Goal: Information Seeking & Learning: Learn about a topic

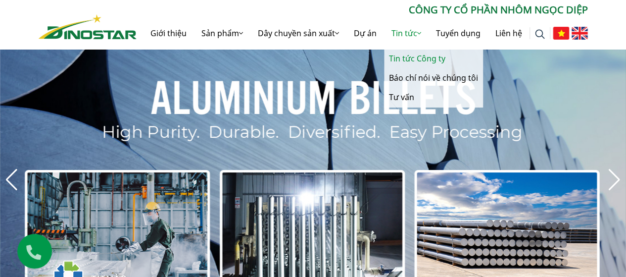
click at [404, 62] on link "Tin tức Công ty" at bounding box center [433, 58] width 99 height 19
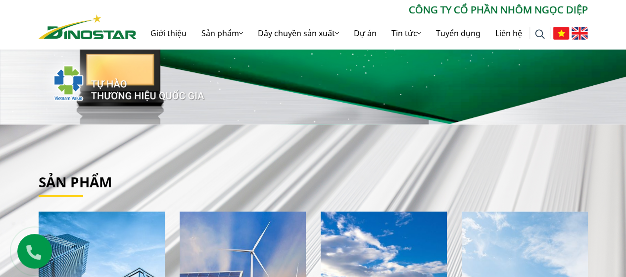
scroll to position [202, 0]
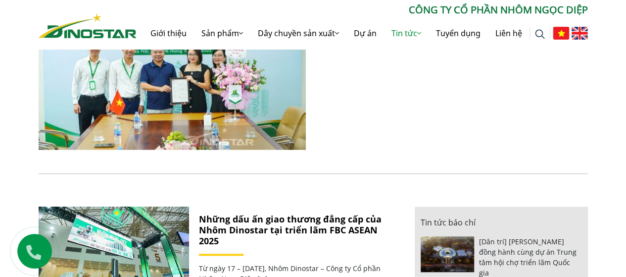
scroll to position [322, 0]
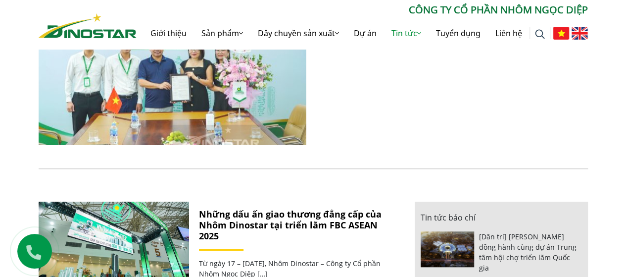
click at [252, 107] on img at bounding box center [172, 55] width 286 height 192
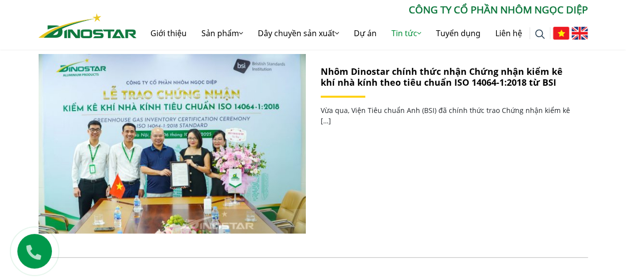
scroll to position [226, 0]
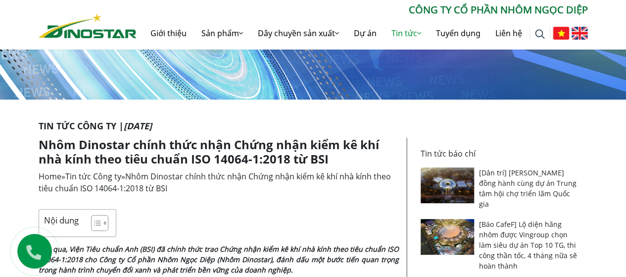
scroll to position [133, 0]
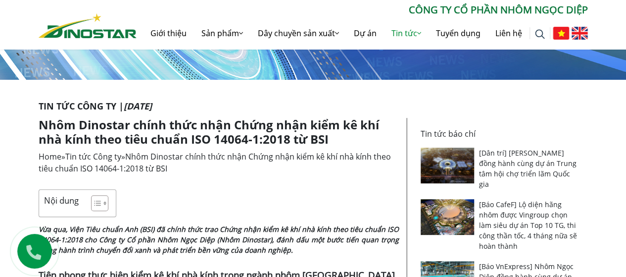
click at [239, 121] on h1 "Nhôm Dinostar chính thức nhận Chứng nhận kiểm kê khí nhà kính theo tiêu chuẩn I…" at bounding box center [219, 132] width 360 height 29
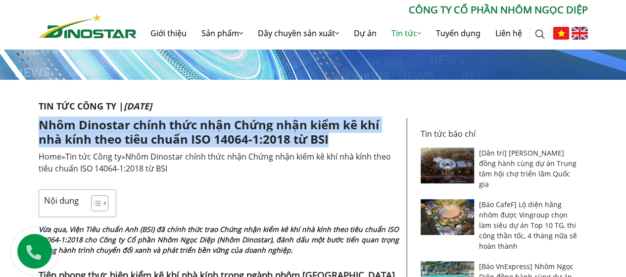
click at [239, 121] on h1 "Nhôm Dinostar chính thức nhận Chứng nhận kiểm kê khí nhà kính theo tiêu chuẩn I…" at bounding box center [219, 132] width 360 height 29
copy article "Nhôm Dinostar chính thức nhận Chứng nhận kiểm kê khí nhà kính theo tiêu chuẩn I…"
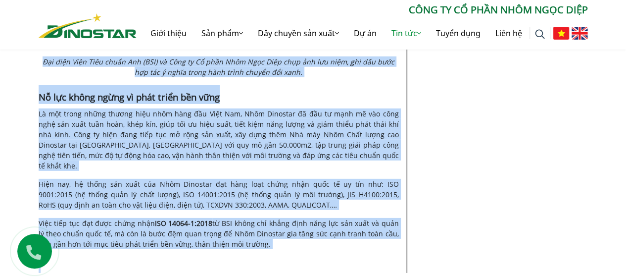
scroll to position [1546, 0]
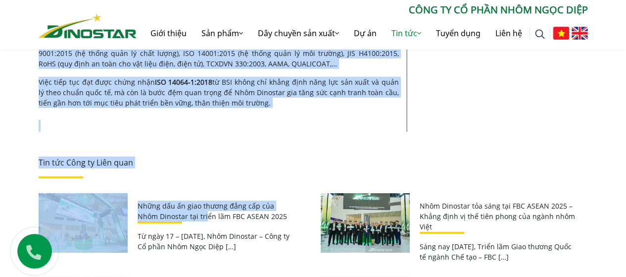
drag, startPoint x: 40, startPoint y: 147, endPoint x: 291, endPoint y: 61, distance: 265.6
copy div "Vừa qua, Viện Tiêu chuẩn Anh (BSI) đã chính thức trao Chứng nhận kiểm kê khí nh…"
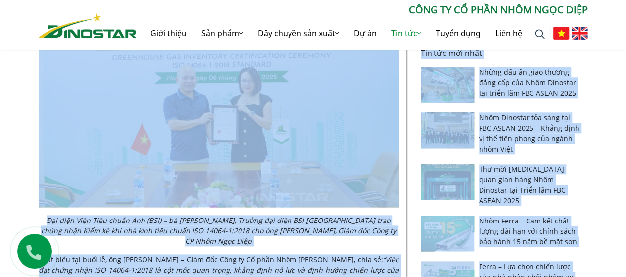
scroll to position [512, 0]
click at [214, 80] on img at bounding box center [219, 87] width 360 height 240
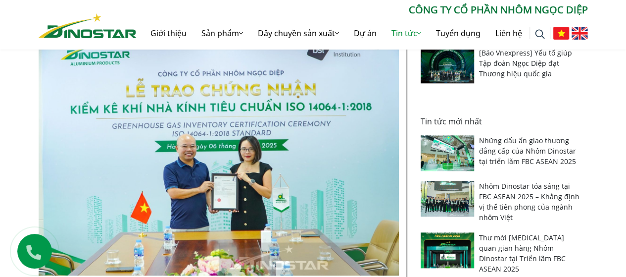
scroll to position [441, 0]
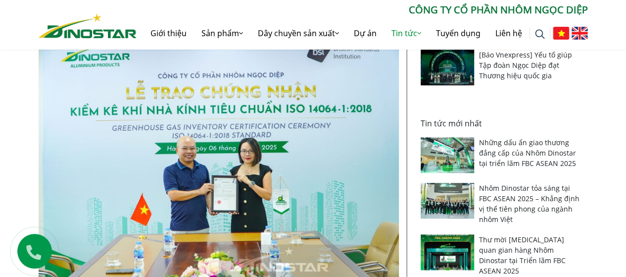
click at [250, 134] on img at bounding box center [219, 157] width 360 height 240
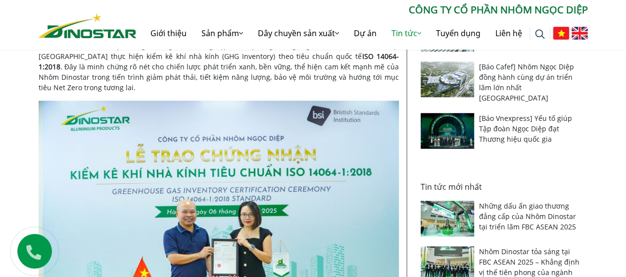
scroll to position [376, 0]
